Goal: Transaction & Acquisition: Subscribe to service/newsletter

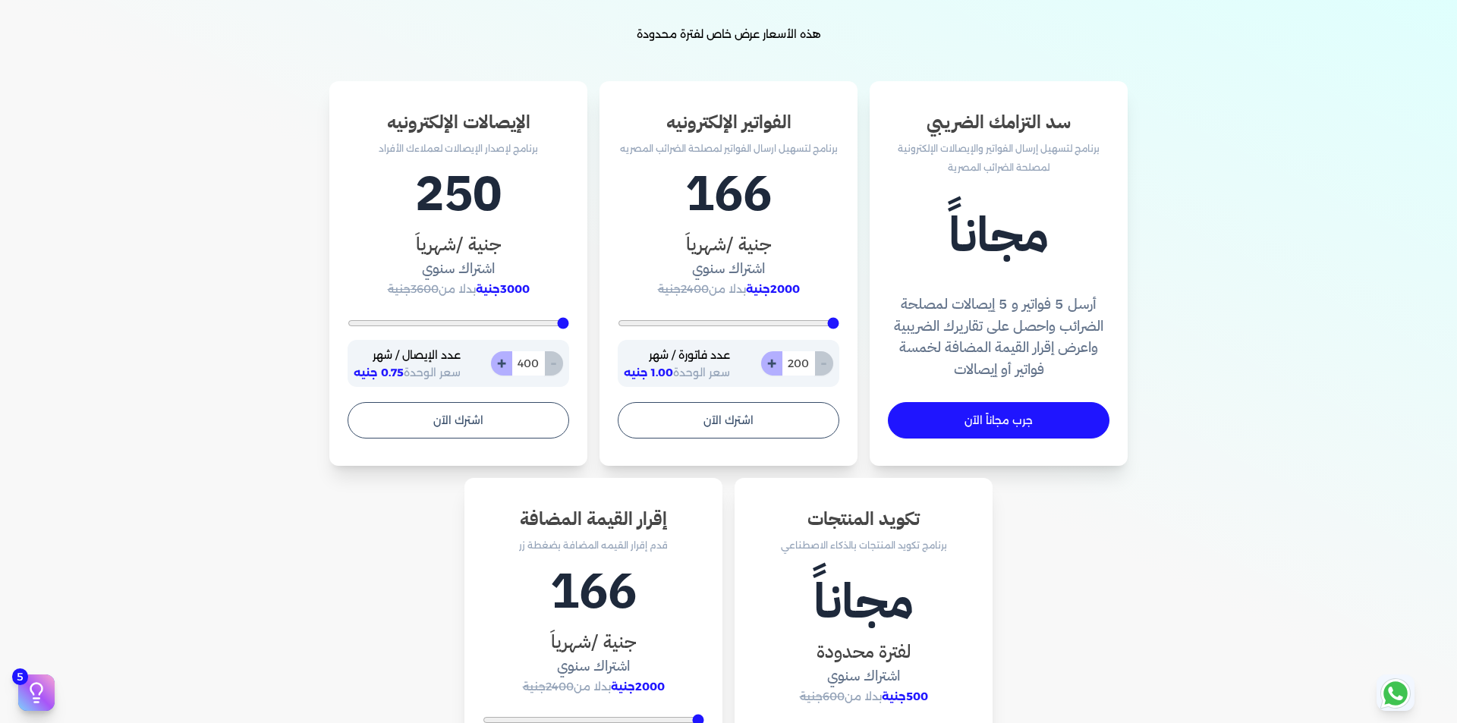
scroll to position [379, 0]
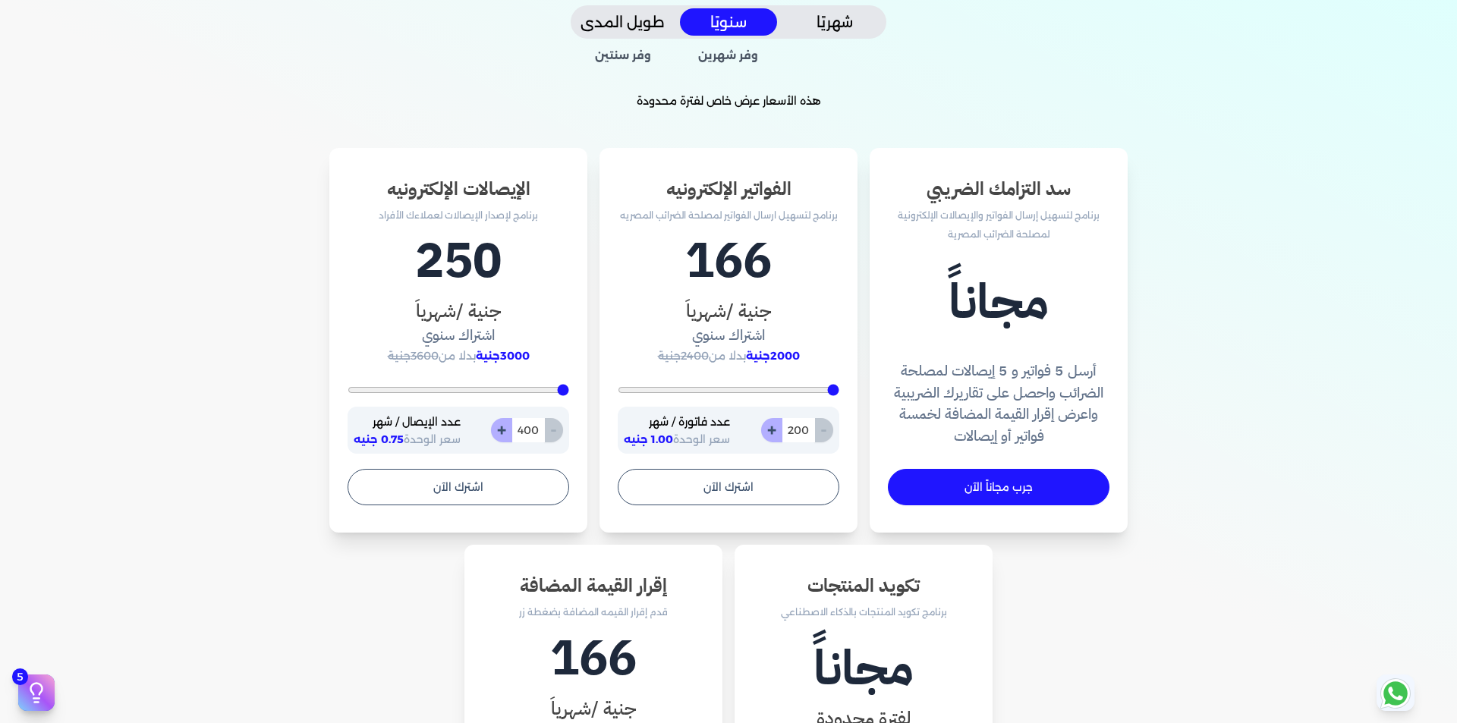
click at [789, 357] on span "2000جنية" at bounding box center [773, 356] width 54 height 14
click at [750, 367] on div "166 جنية /شهرياَ اشتراك سنوي 2000جنية بدلا من 2400جنية - 200 + عدد فاتورة / شهر…" at bounding box center [729, 339] width 222 height 229
click at [776, 360] on span "2000جنية" at bounding box center [773, 356] width 54 height 14
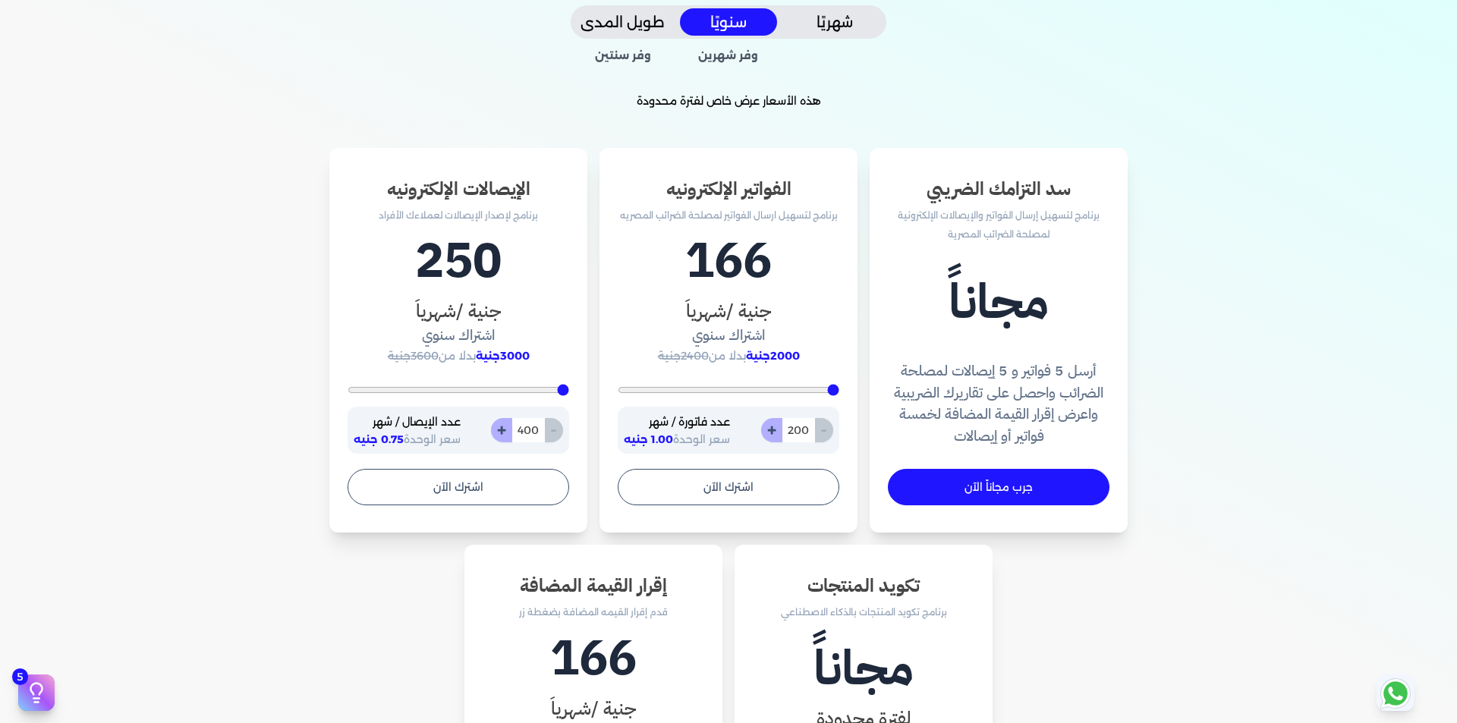
click at [772, 356] on span "2000جنية" at bounding box center [773, 356] width 54 height 14
drag, startPoint x: 832, startPoint y: 220, endPoint x: 643, endPoint y: 222, distance: 189.0
click at [643, 222] on p "برنامج لتسهيل ارسال الفواتير لمصلحة الضرائب المصريه" at bounding box center [729, 216] width 222 height 20
click at [741, 272] on h1 "166" at bounding box center [729, 261] width 222 height 73
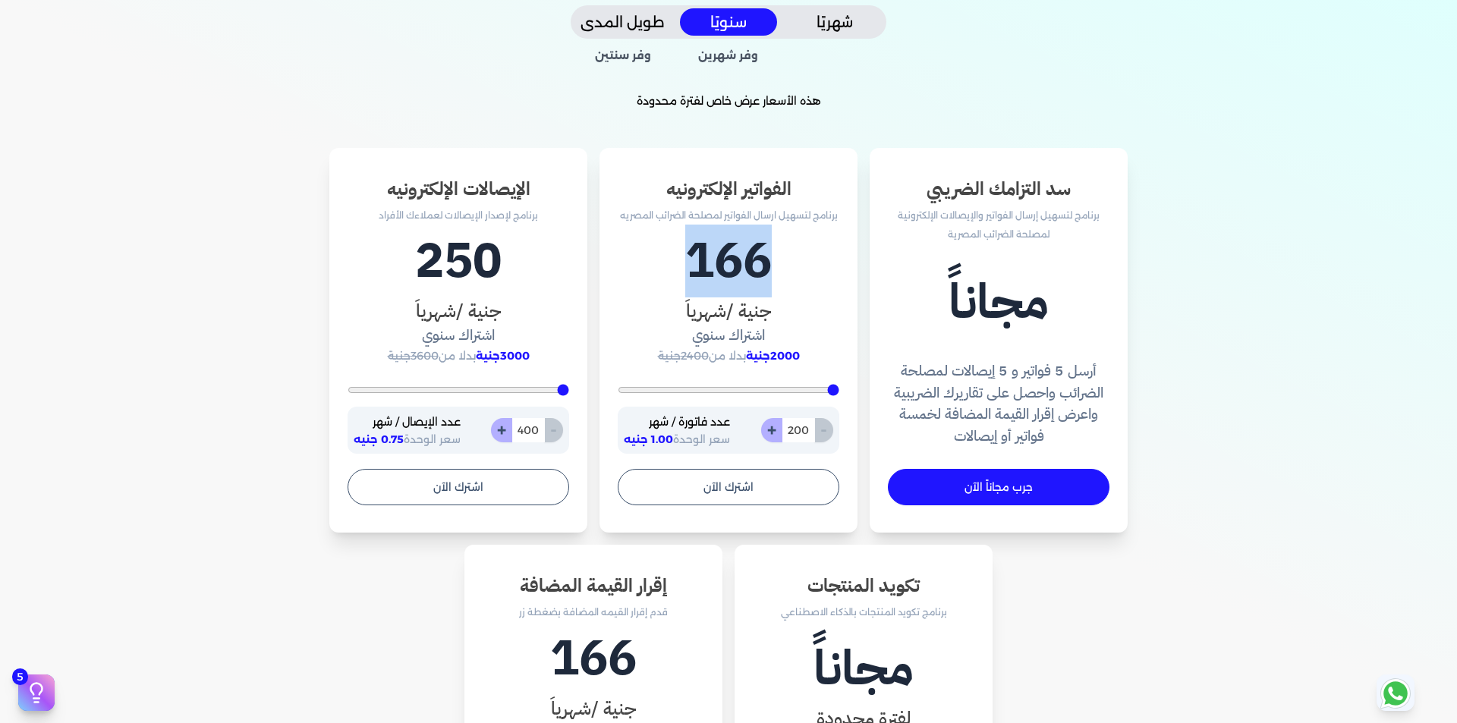
click at [741, 272] on h1 "166" at bounding box center [729, 261] width 222 height 73
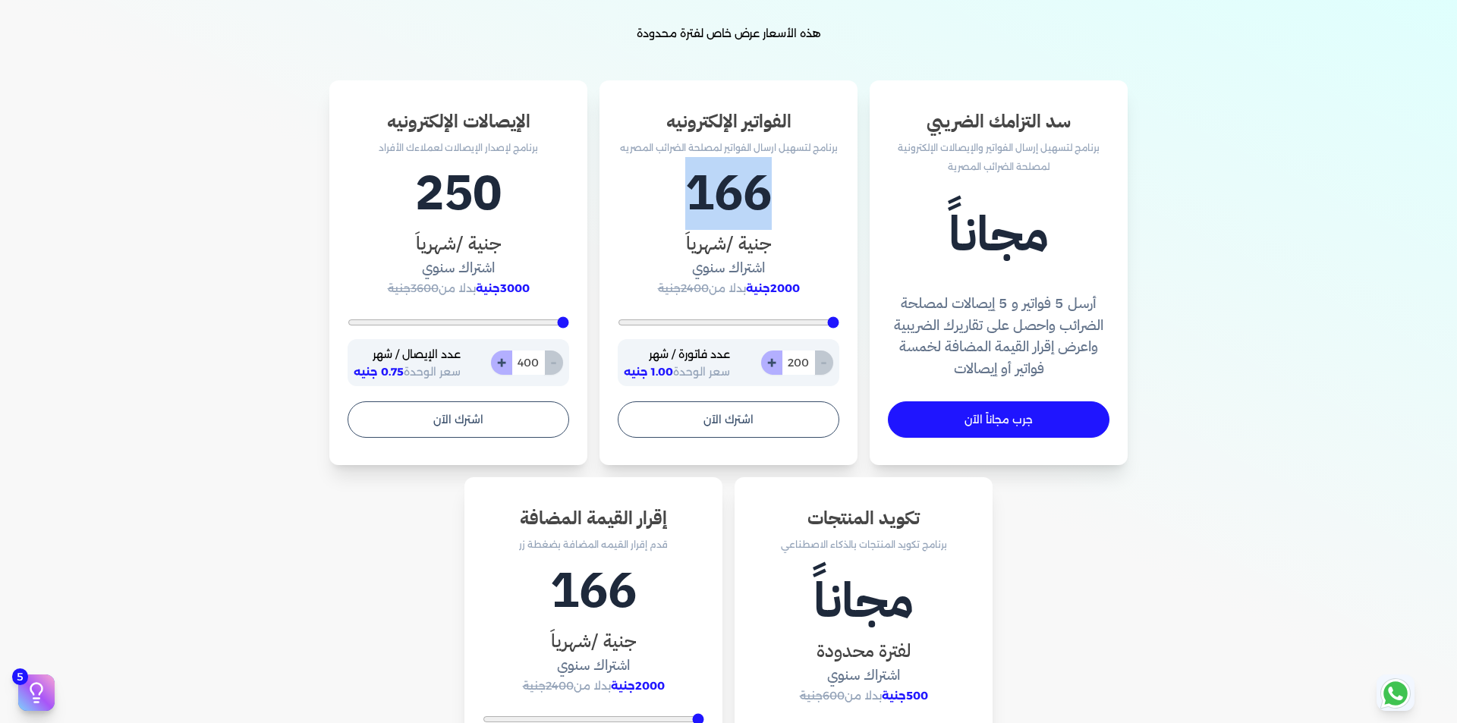
scroll to position [531, 0]
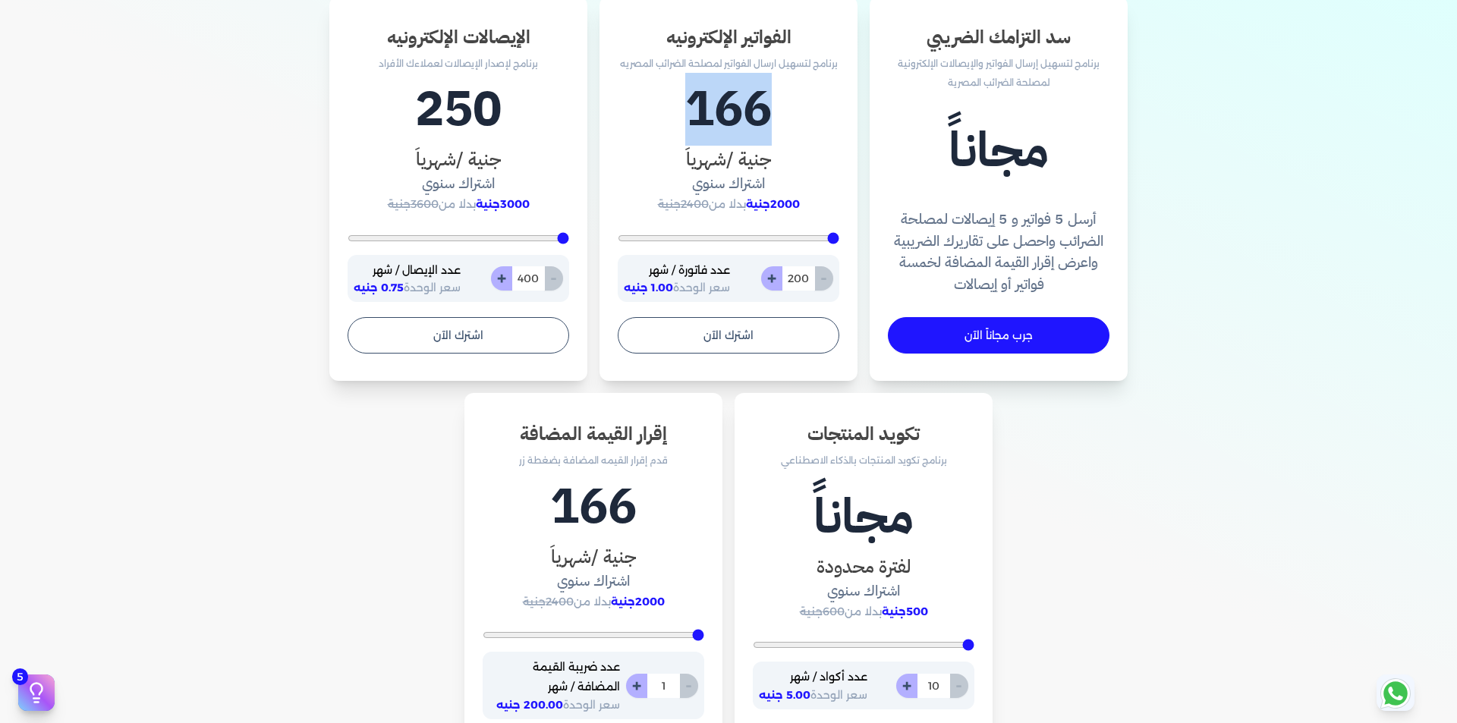
click at [738, 109] on h1 "166" at bounding box center [729, 109] width 222 height 73
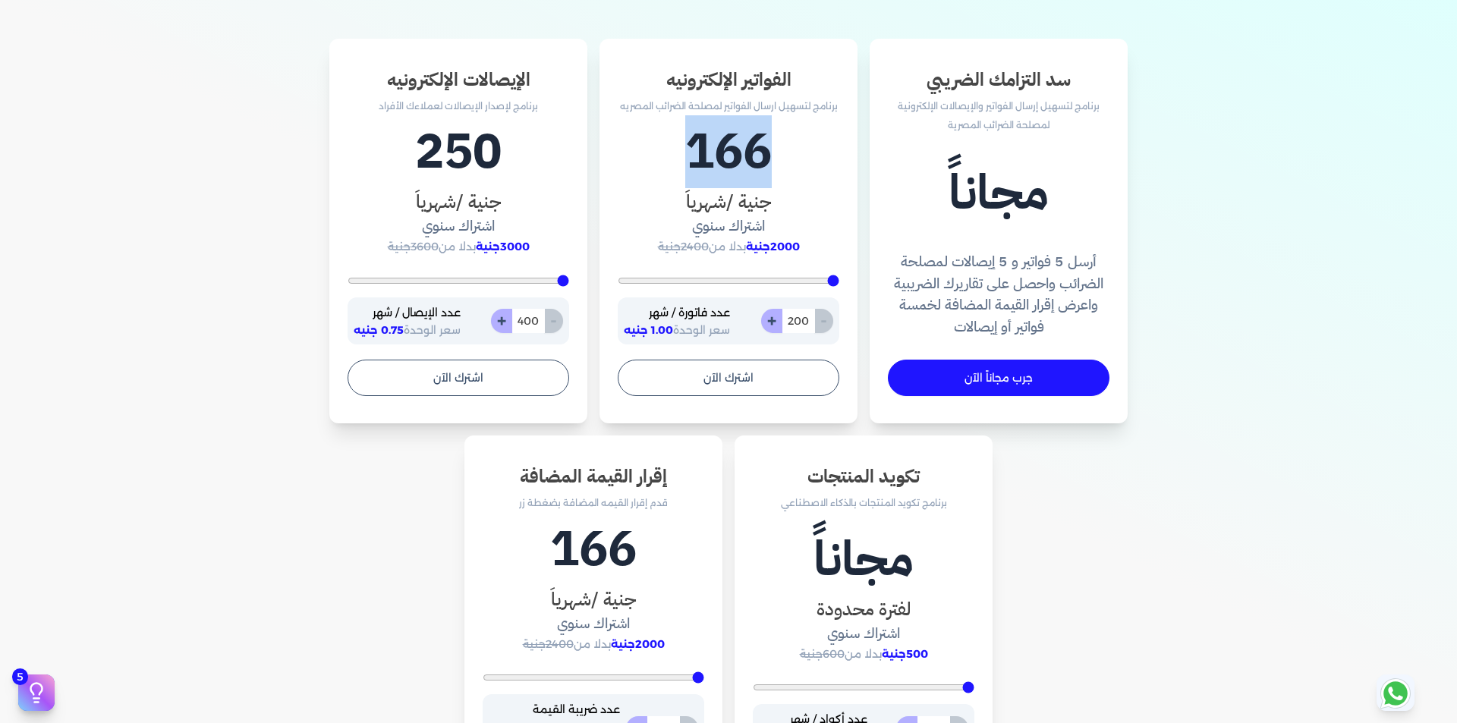
scroll to position [455, 0]
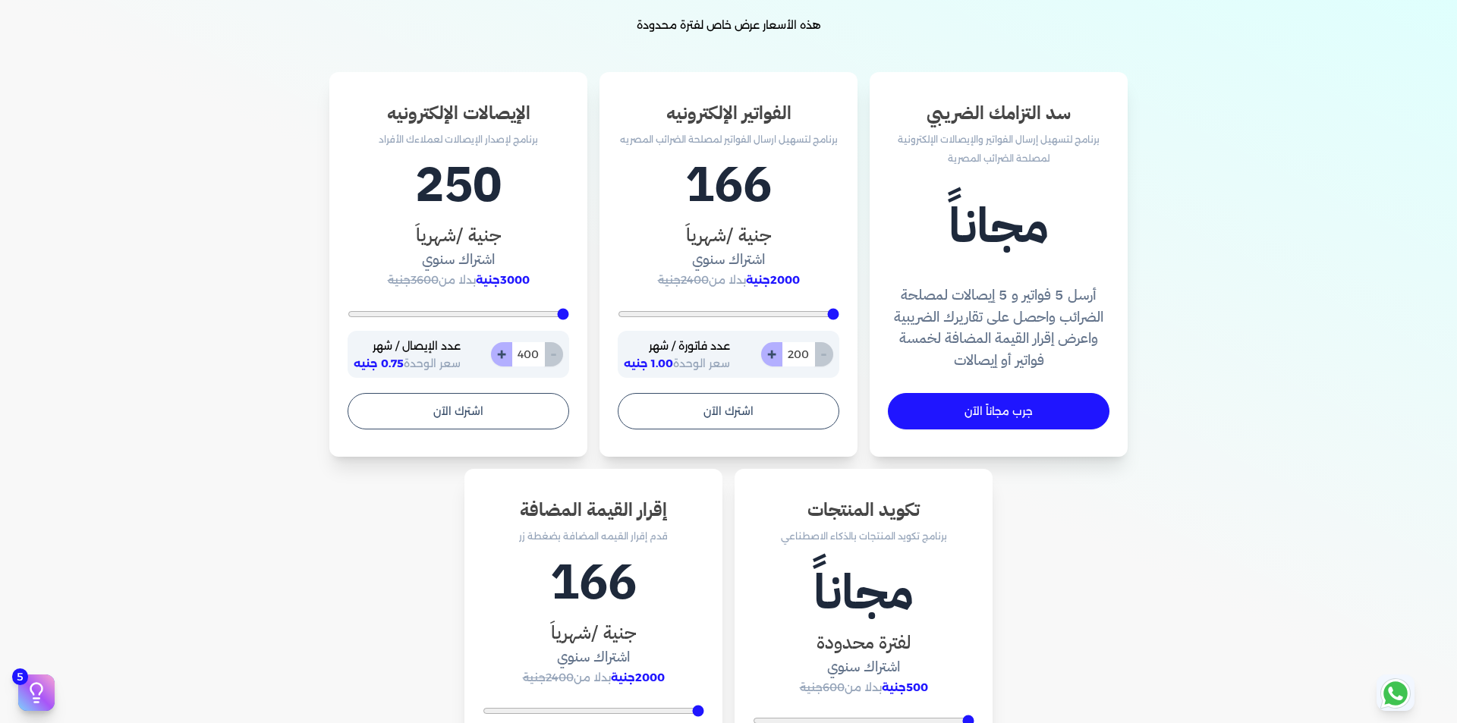
click at [732, 113] on h3 "الفواتير الإلكترونيه" at bounding box center [729, 112] width 222 height 27
click at [455, 127] on div "الإيصالات الإلكترونيه برنامج لإصدار الإيصالات لعملاءك الأفراد" at bounding box center [459, 124] width 222 height 50
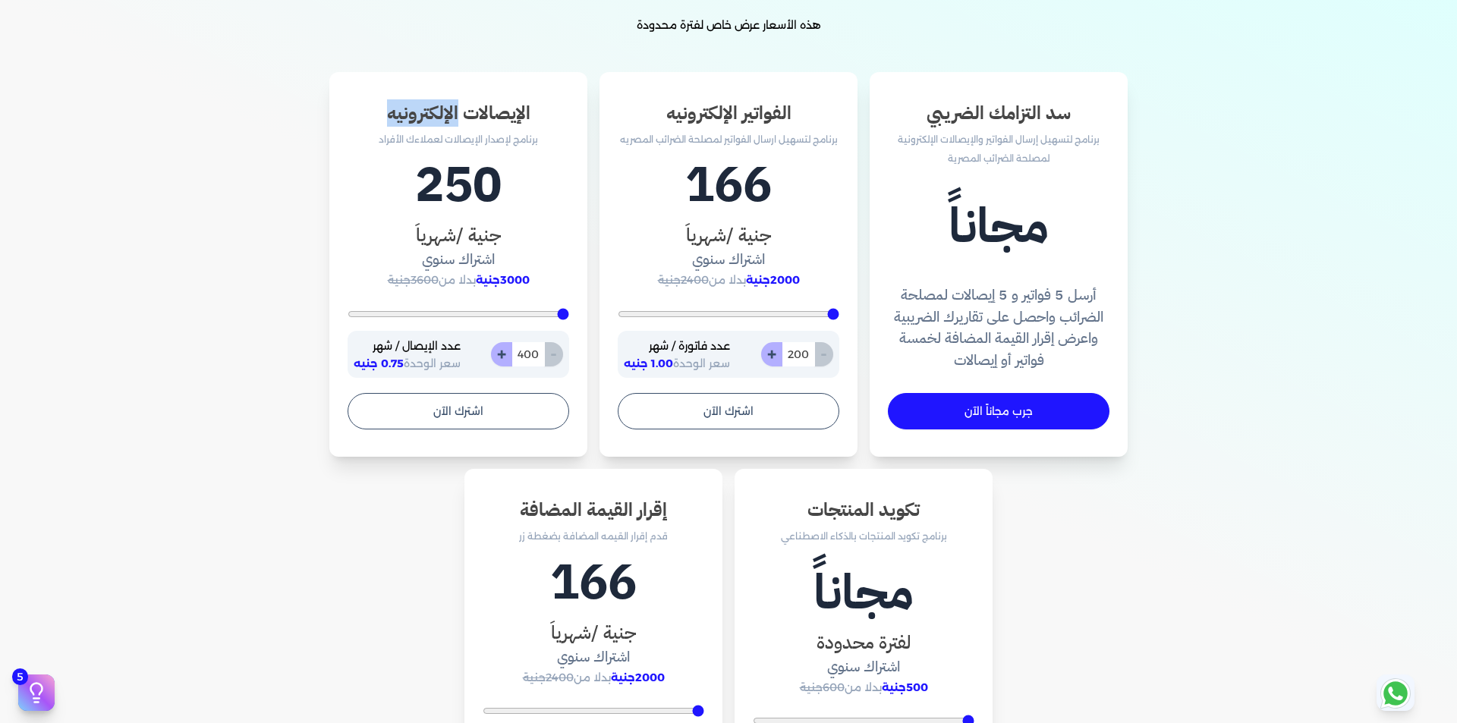
click at [455, 127] on div "الإيصالات الإلكترونيه برنامج لإصدار الإيصالات لعملاءك الأفراد" at bounding box center [459, 124] width 222 height 50
click at [527, 356] on input "400" at bounding box center [528, 354] width 33 height 24
type input "400"
type input "6"
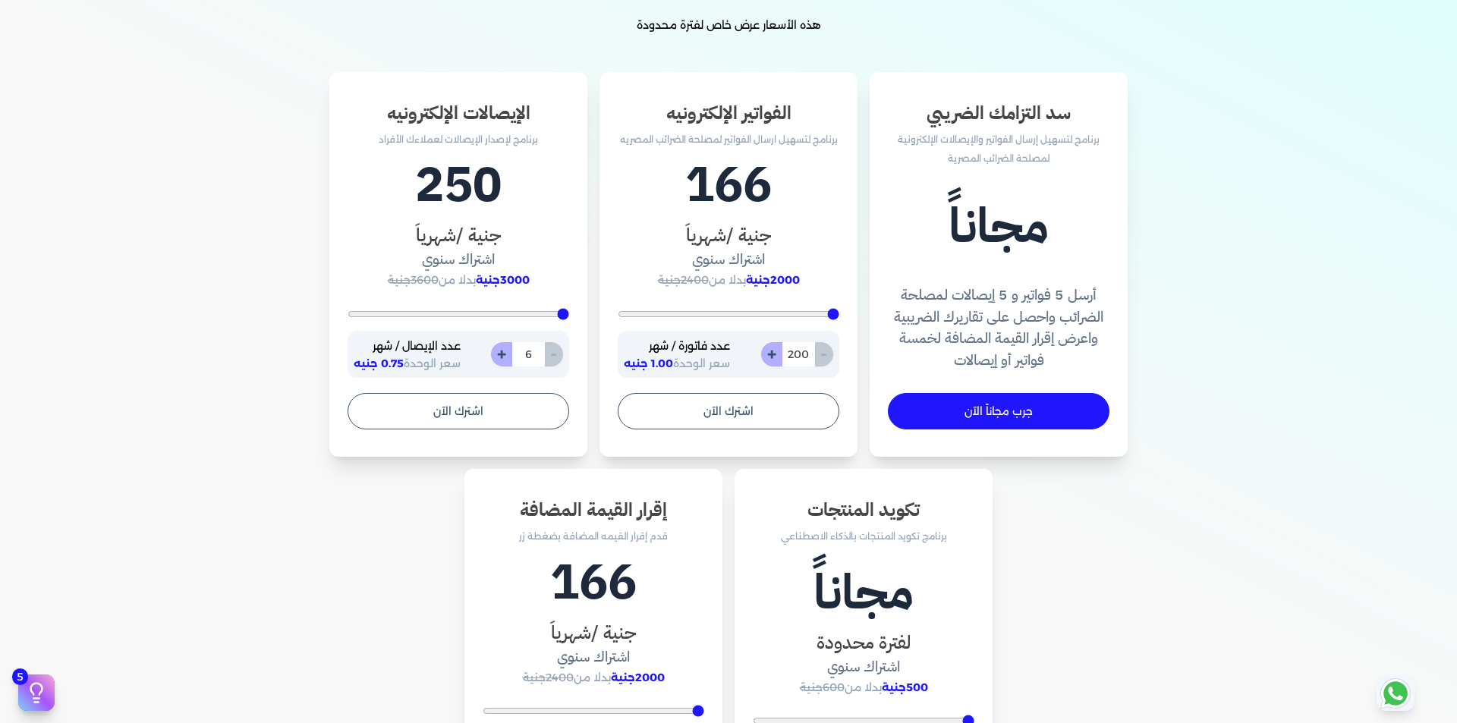
type input "400"
type input "60"
type input "600"
click at [527, 356] on input "600" at bounding box center [528, 354] width 33 height 24
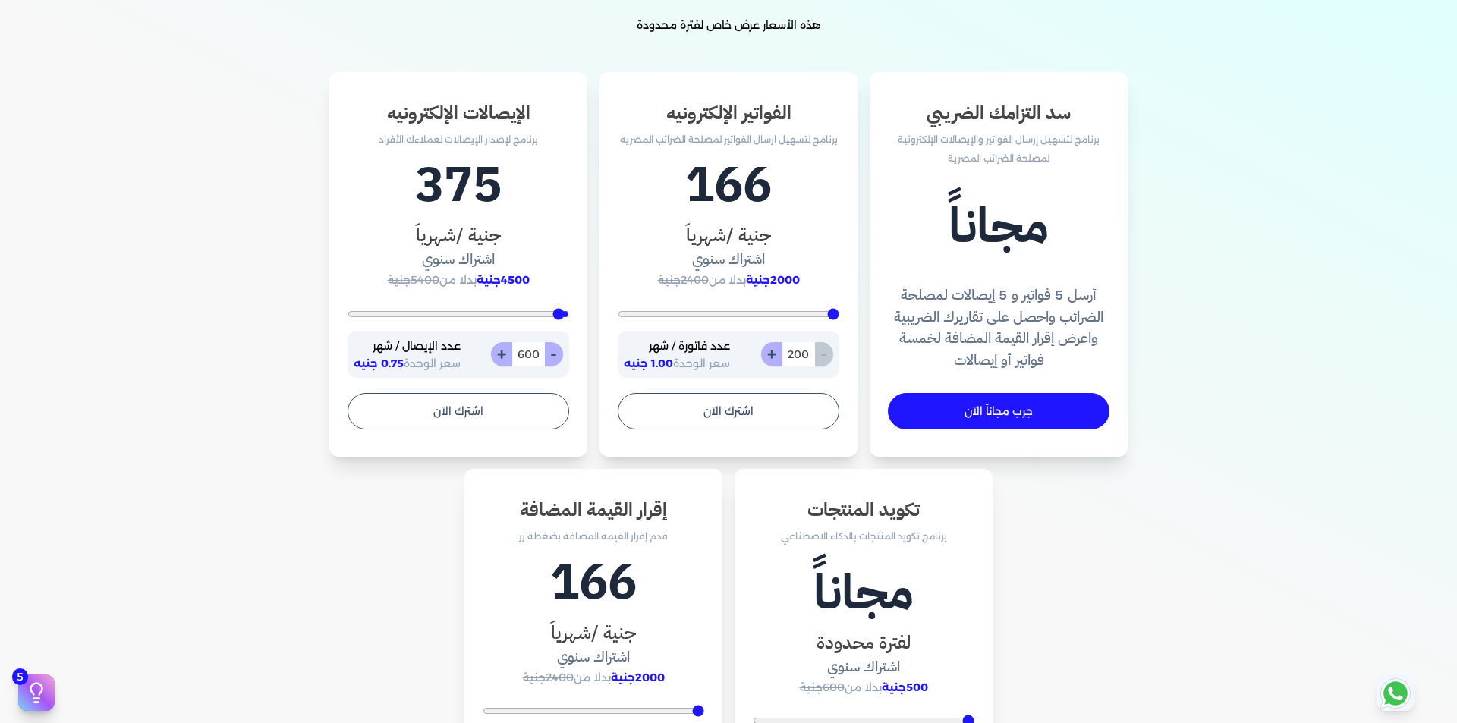
click at [527, 356] on input "600" at bounding box center [528, 354] width 33 height 24
type input "400"
type input "1"
type input "400"
type input "10"
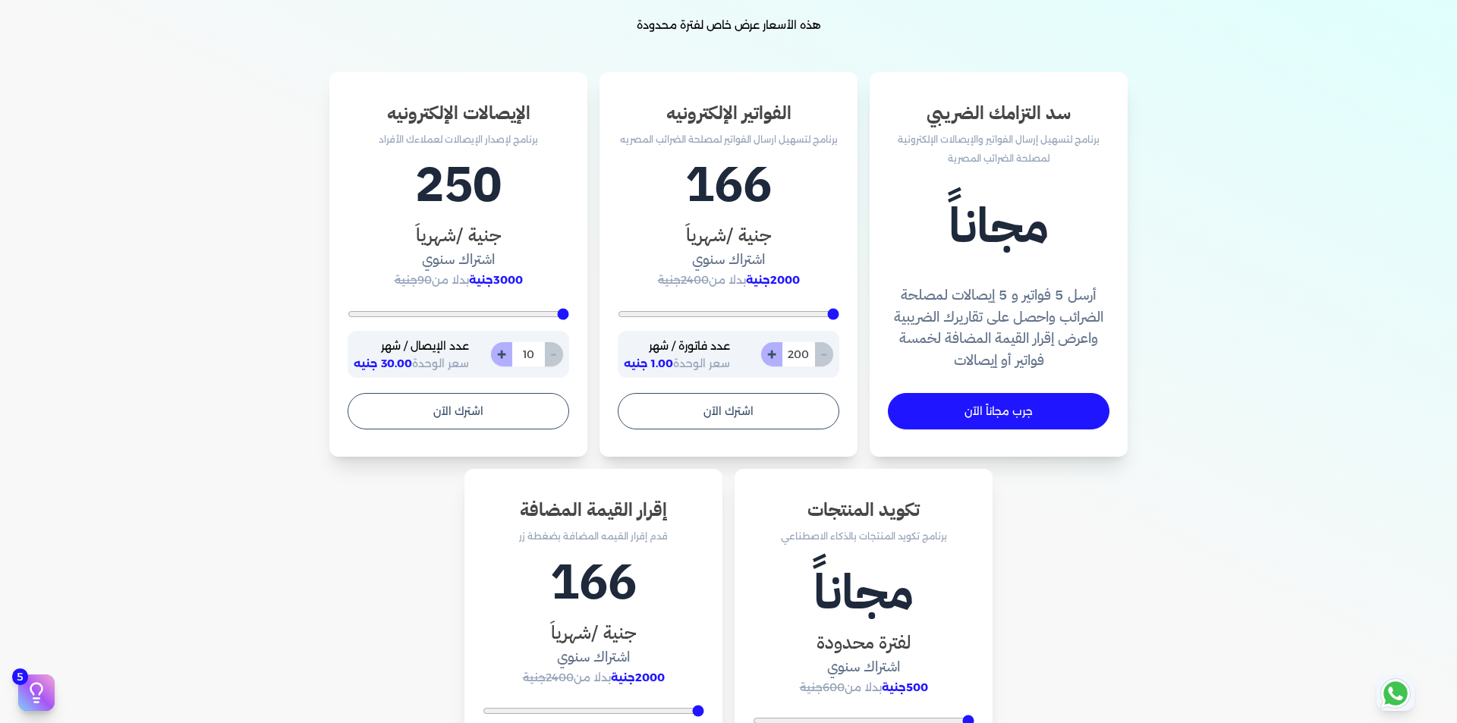
type input "400"
type input "100"
type input "1000"
click at [227, 462] on div "سد التزامك الضريبي برنامج لتسهيل إرسال الفواتير والإيصالات الإلكترونية لمصلحة ا…" at bounding box center [728, 491] width 1141 height 839
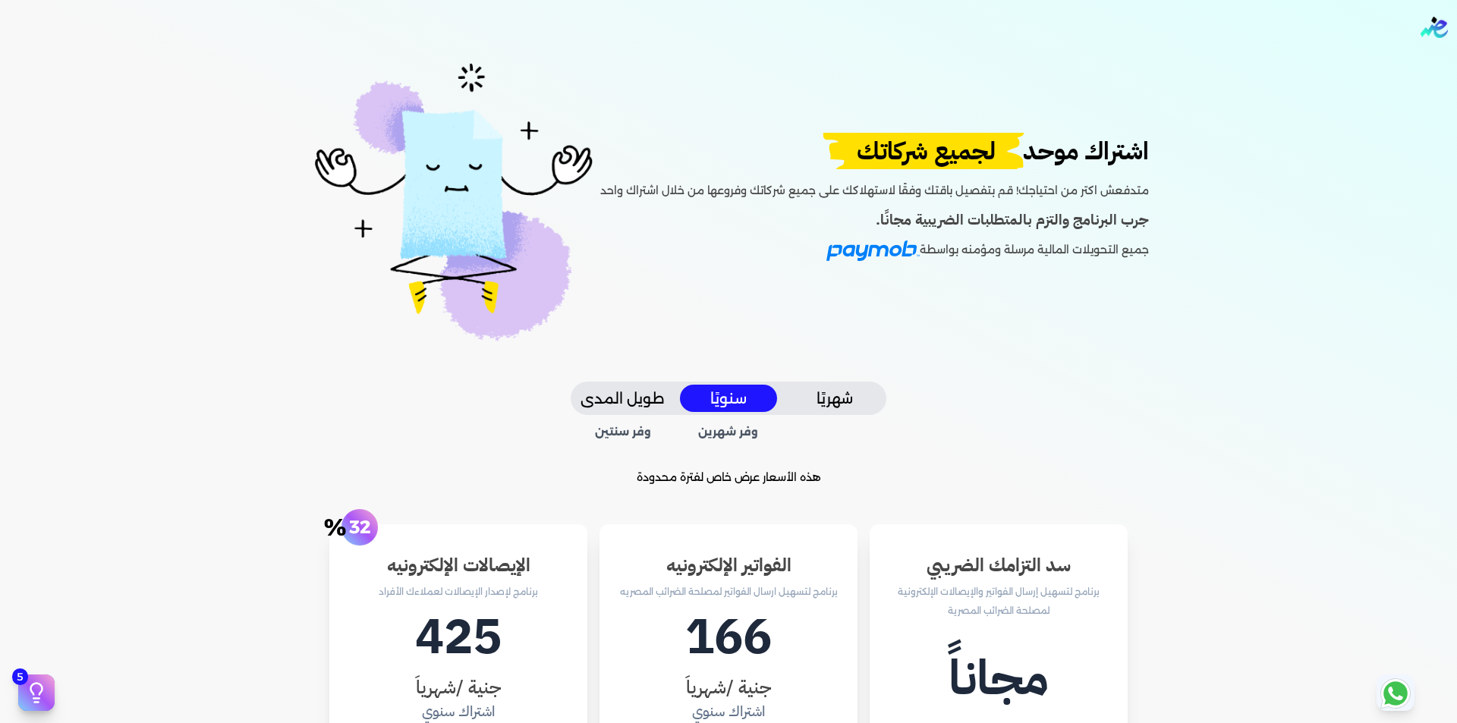
scroll to position [0, 0]
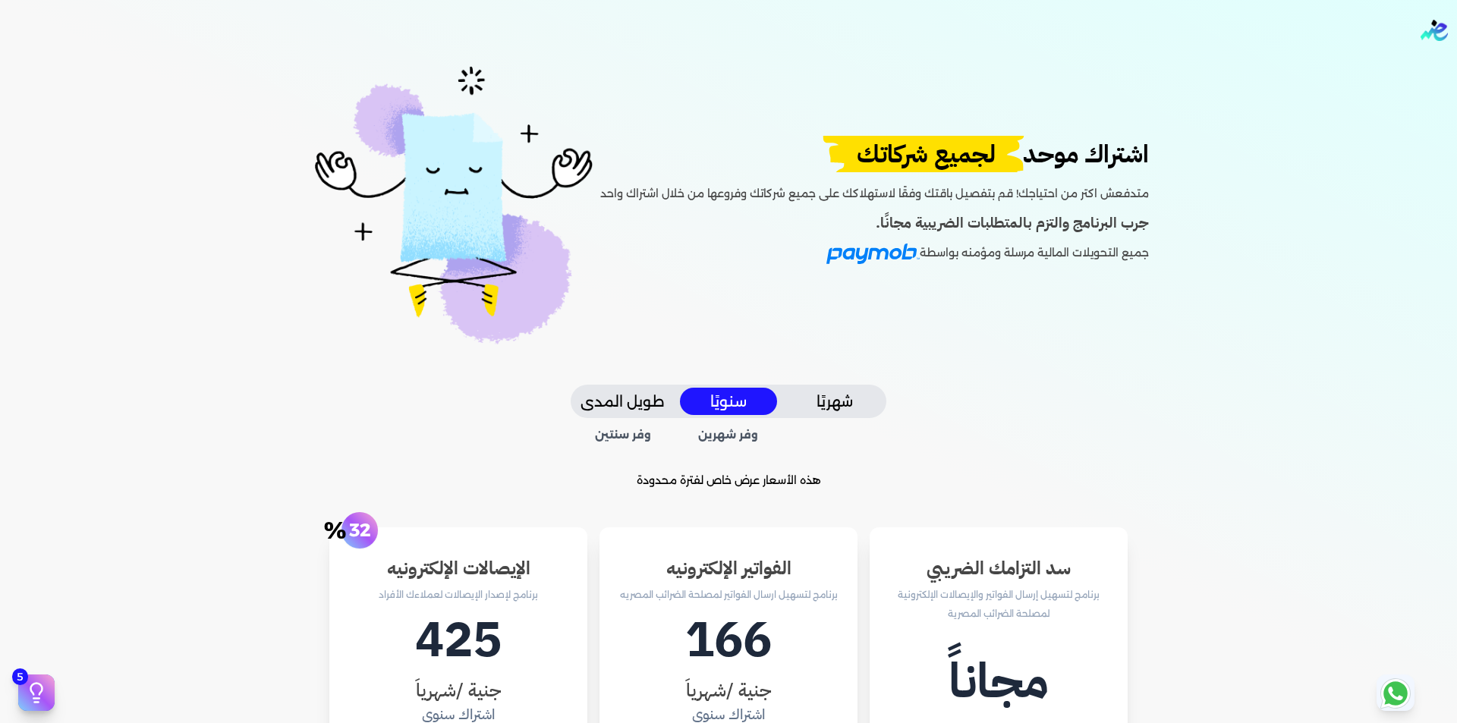
click at [1230, 346] on div "اشتراك موحد لجميع شركاتك متدفعش اكتر من احتياجك! قم بتفصيل باقتك وفقًا لاستهلاك…" at bounding box center [728, 223] width 1141 height 324
click at [626, 408] on button "طويل المدى" at bounding box center [622, 402] width 97 height 28
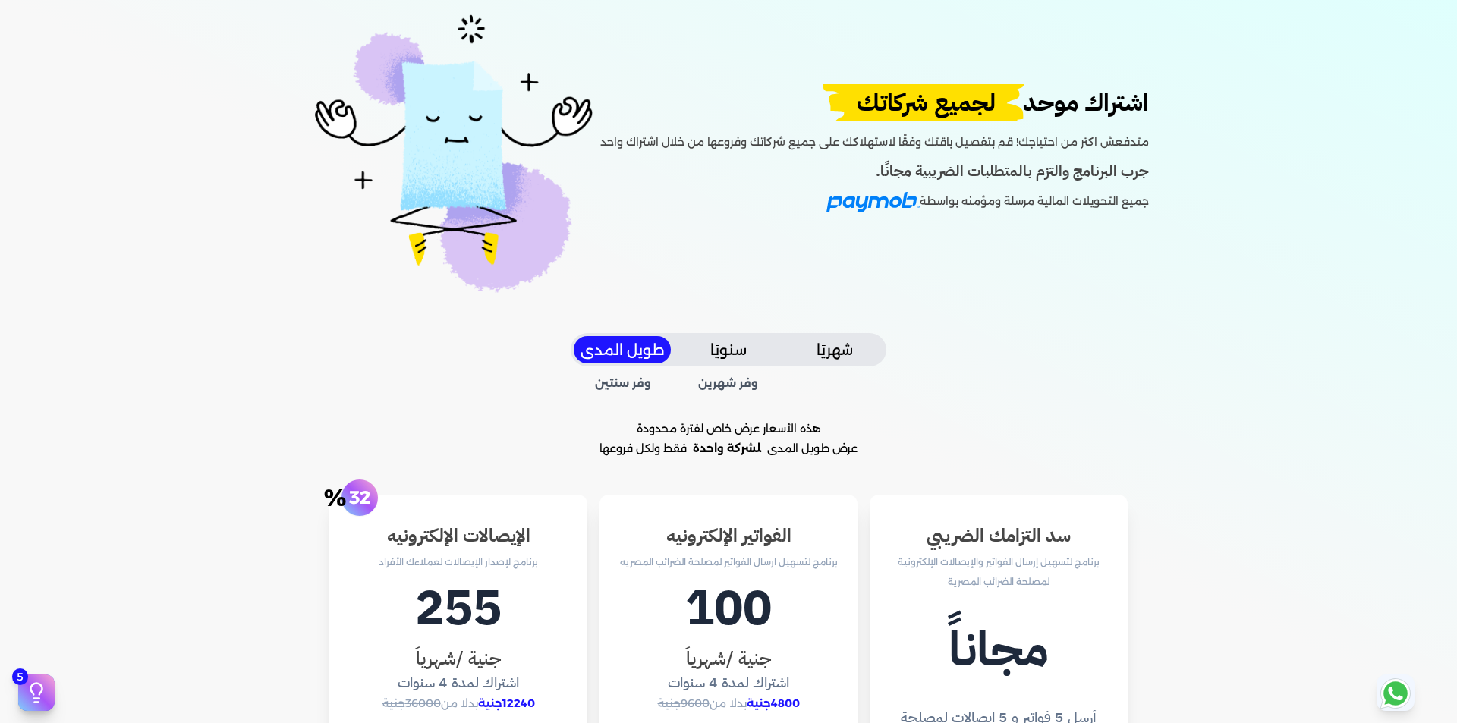
scroll to position [304, 0]
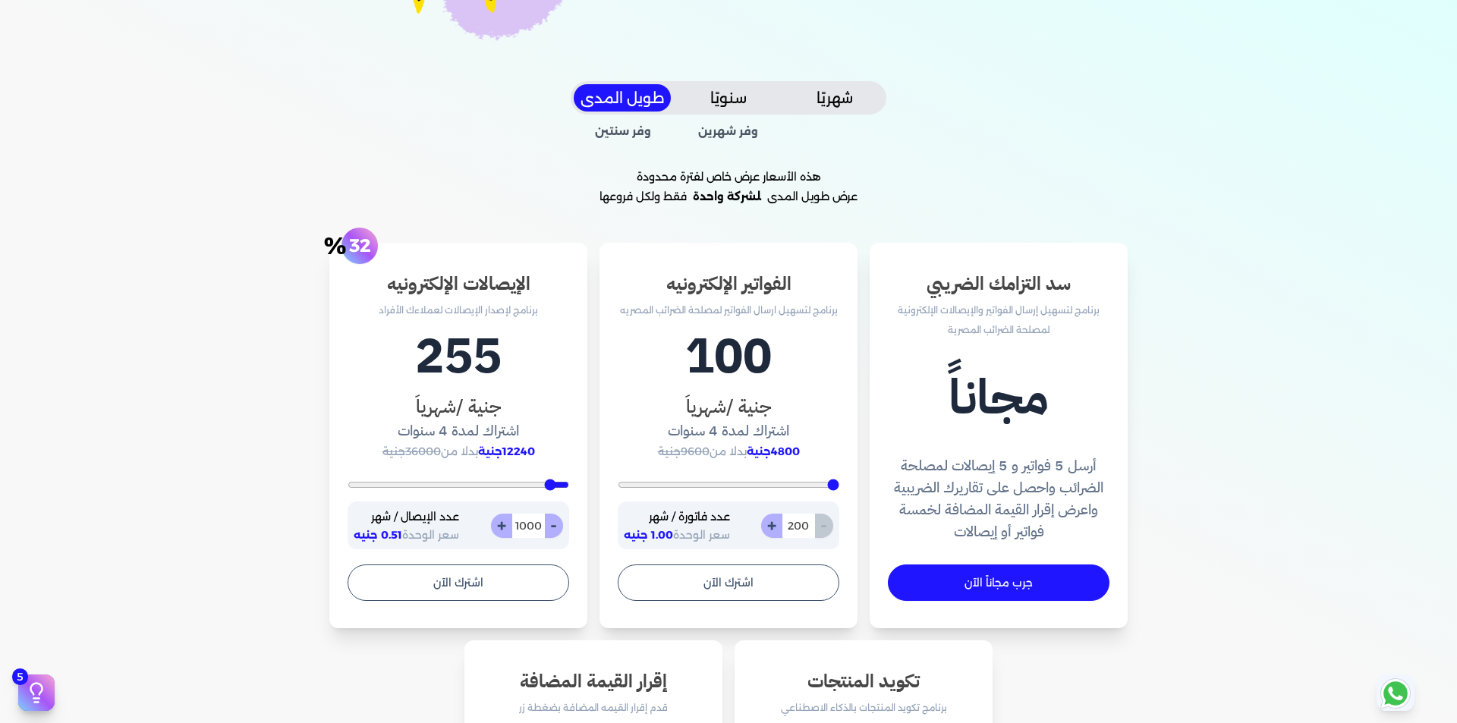
click at [723, 94] on button "سنويًا" at bounding box center [728, 98] width 97 height 28
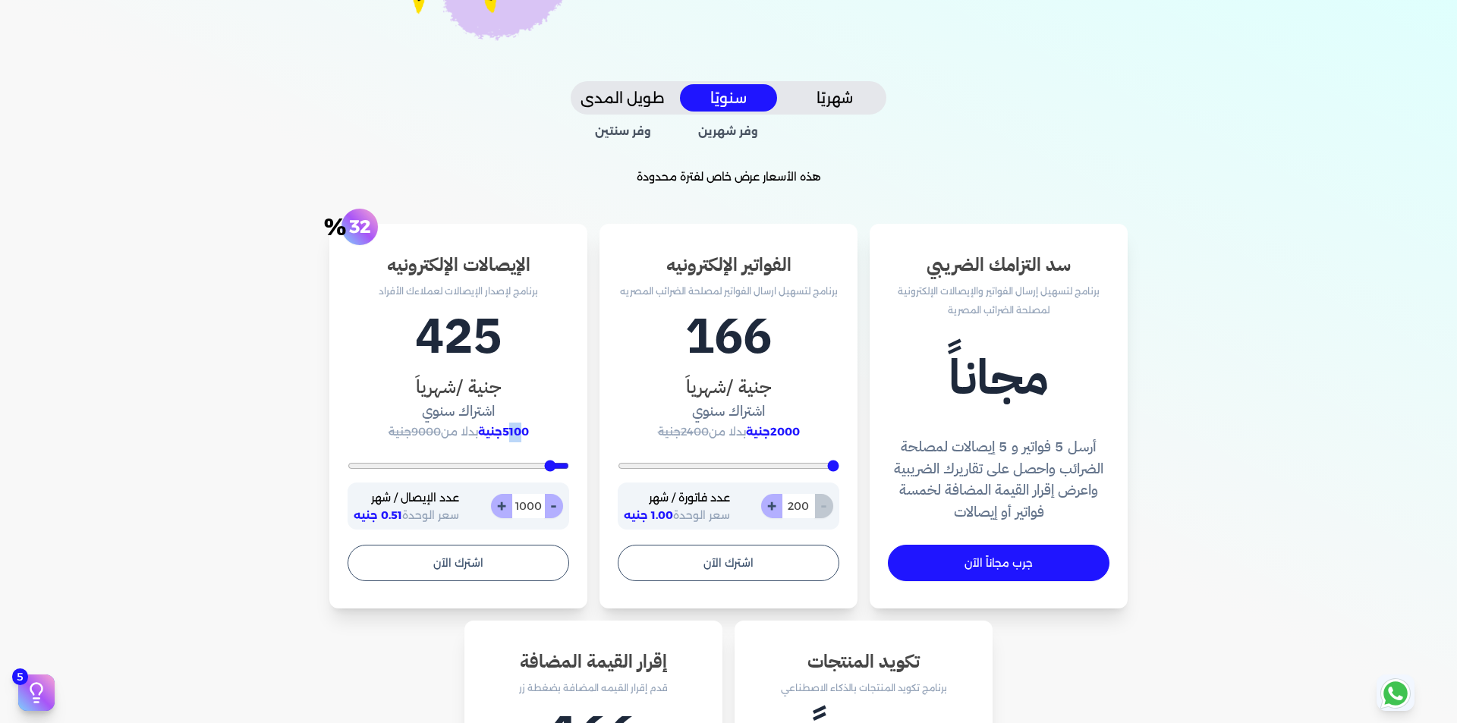
drag, startPoint x: 516, startPoint y: 433, endPoint x: 530, endPoint y: 433, distance: 14.4
click at [529, 433] on span "5100جنية" at bounding box center [503, 432] width 51 height 14
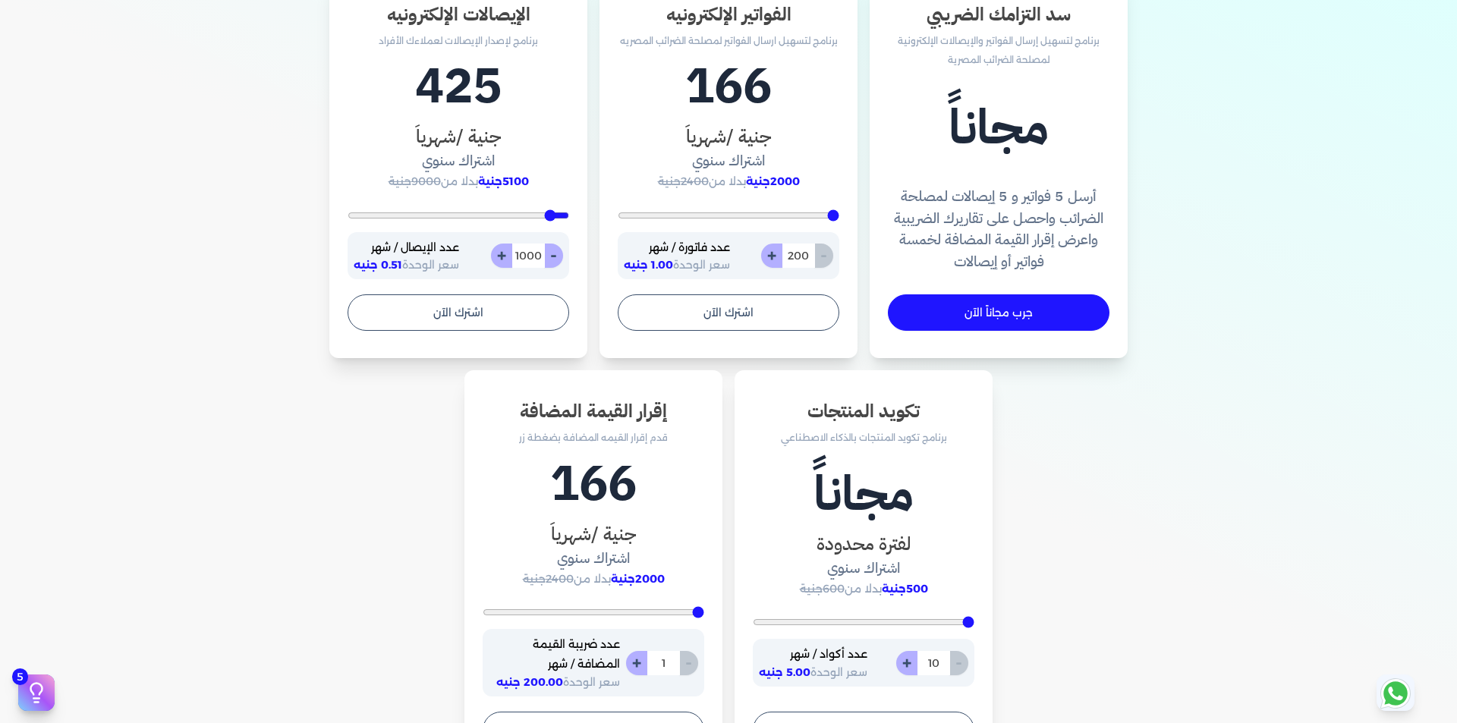
scroll to position [607, 0]
